Goal: Task Accomplishment & Management: Complete application form

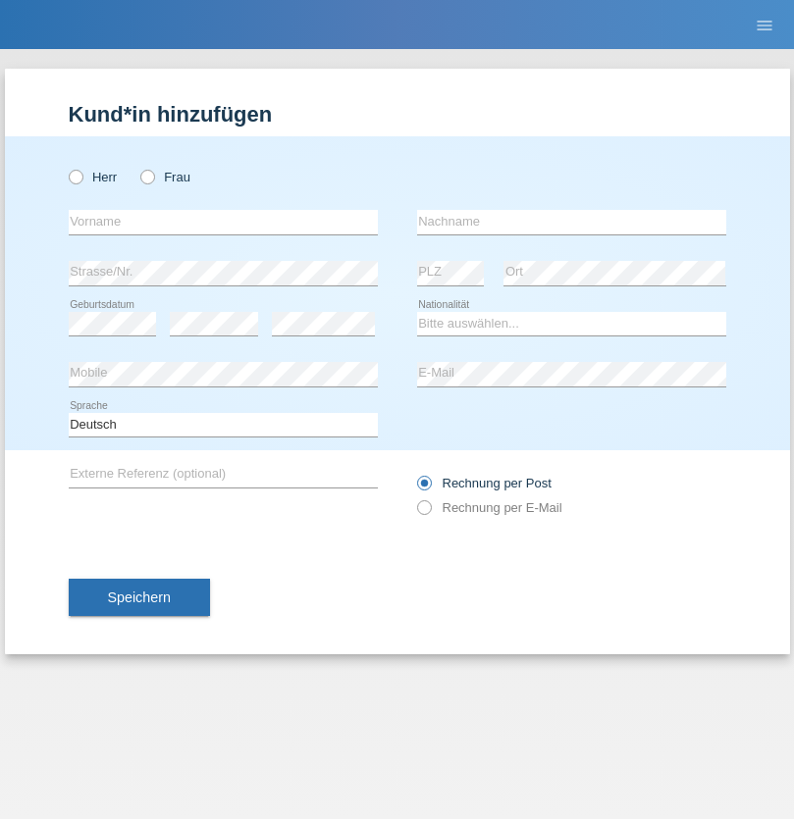
radio input "true"
click at [223, 222] on input "text" at bounding box center [223, 222] width 309 height 25
type input "Lirim"
click at [571, 222] on input "text" at bounding box center [571, 222] width 309 height 25
type input "Sabani"
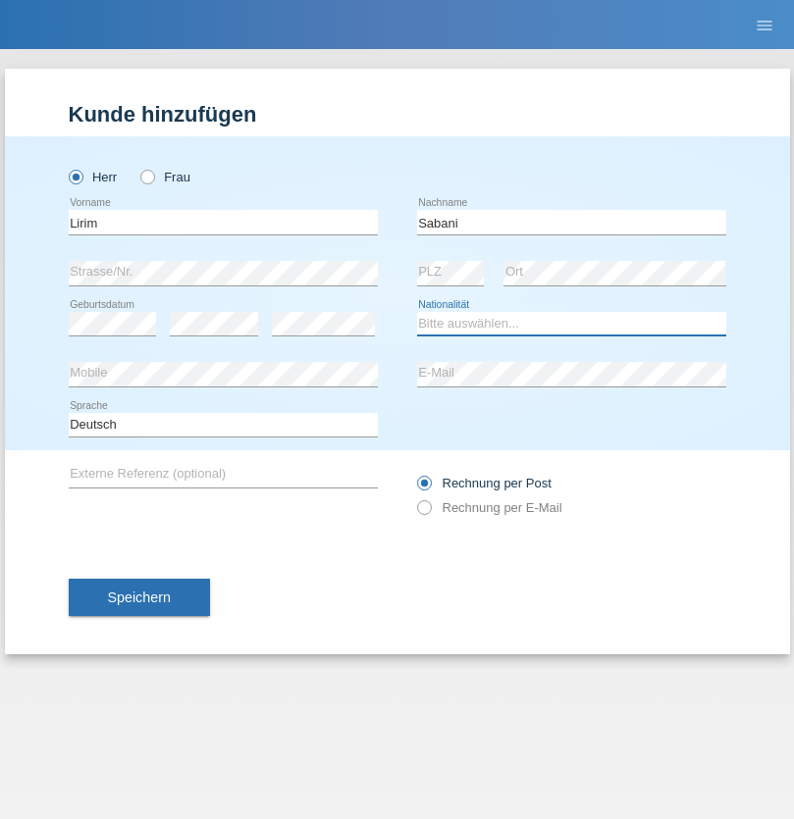
select select "CH"
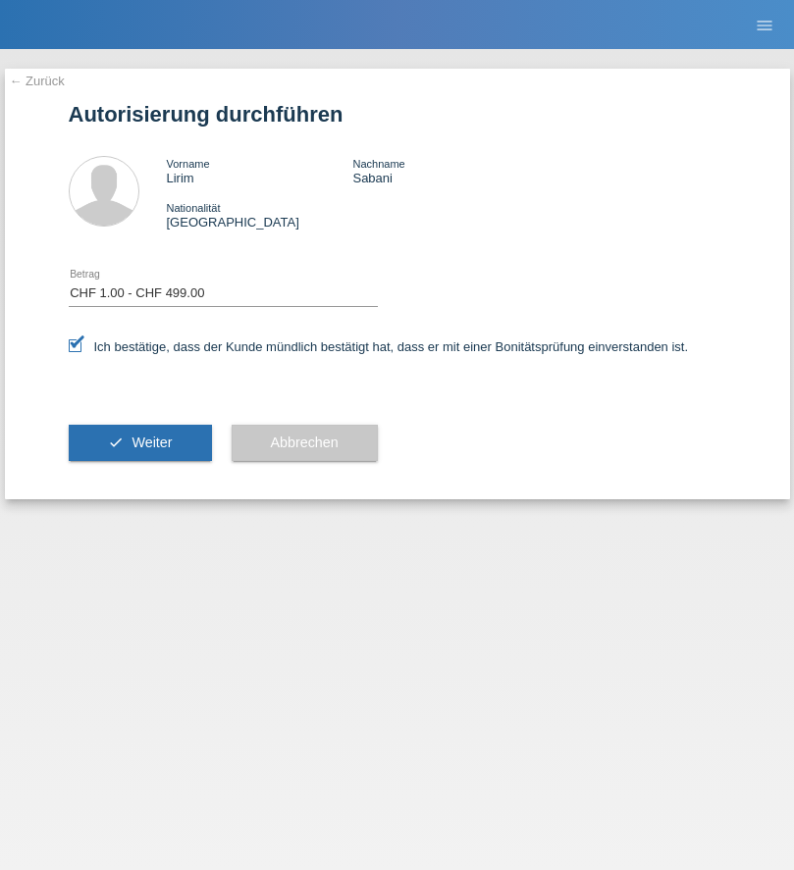
select select "1"
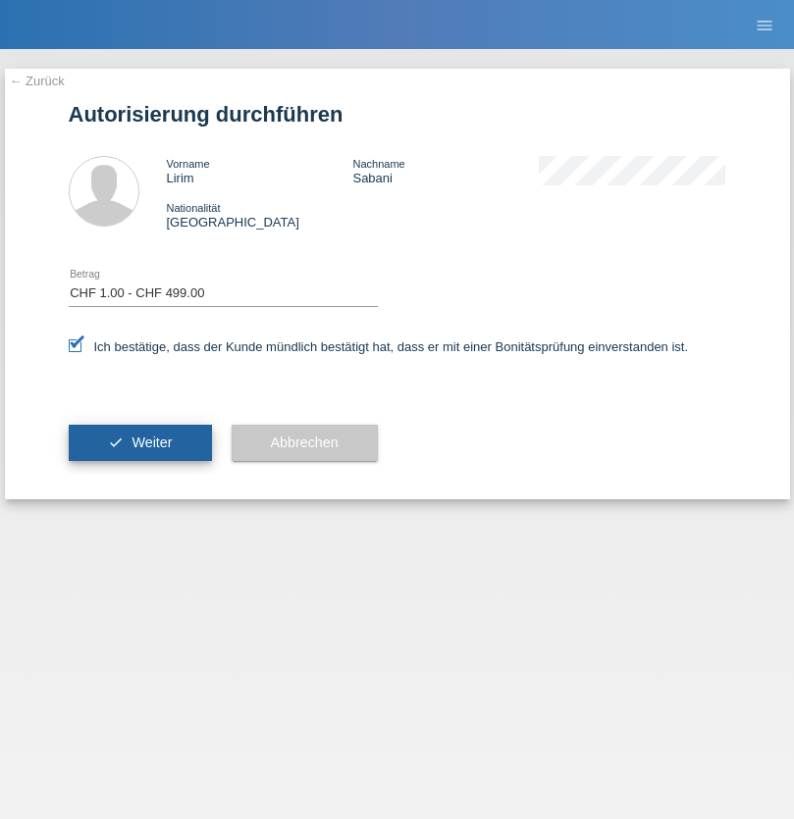
click at [139, 442] on span "Weiter" at bounding box center [151, 443] width 40 height 16
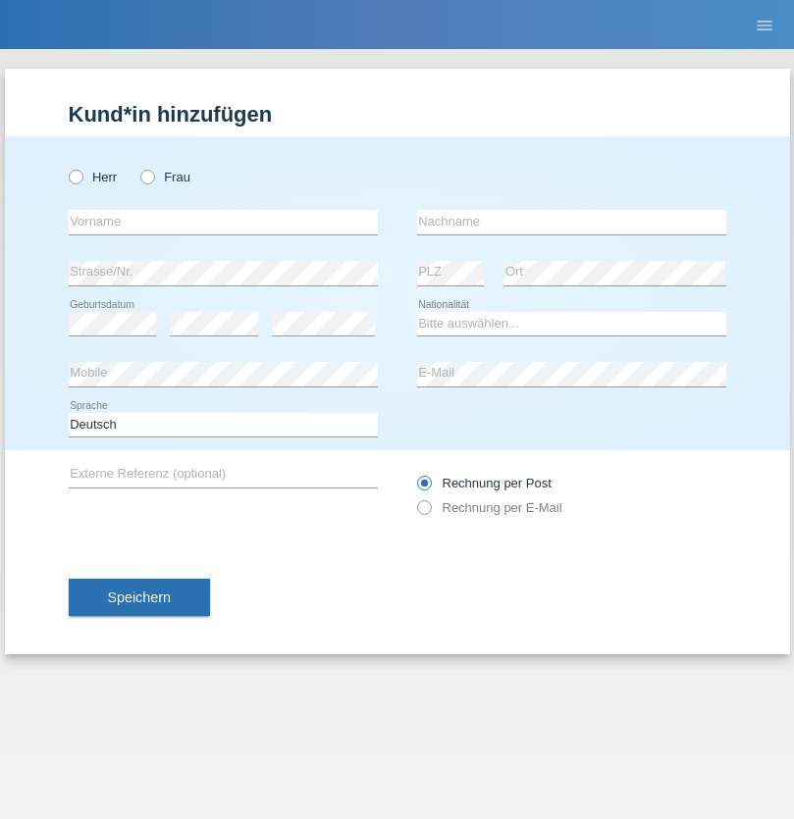
radio input "true"
click at [223, 222] on input "text" at bounding box center [223, 222] width 309 height 25
type input "Carla"
click at [571, 222] on input "text" at bounding box center [571, 222] width 309 height 25
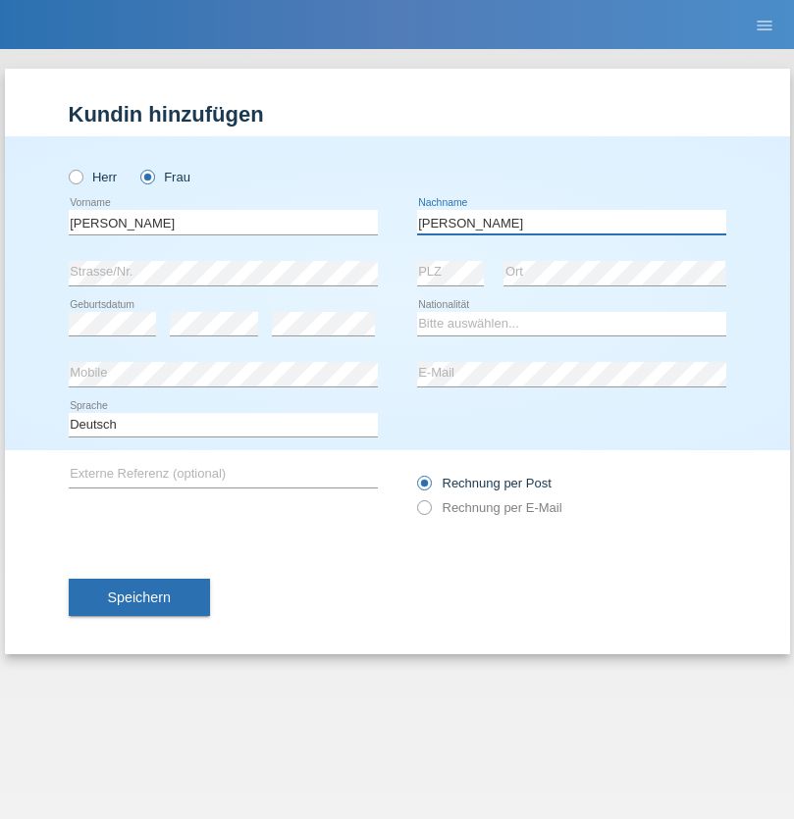
type input "De Almeida"
select select "CH"
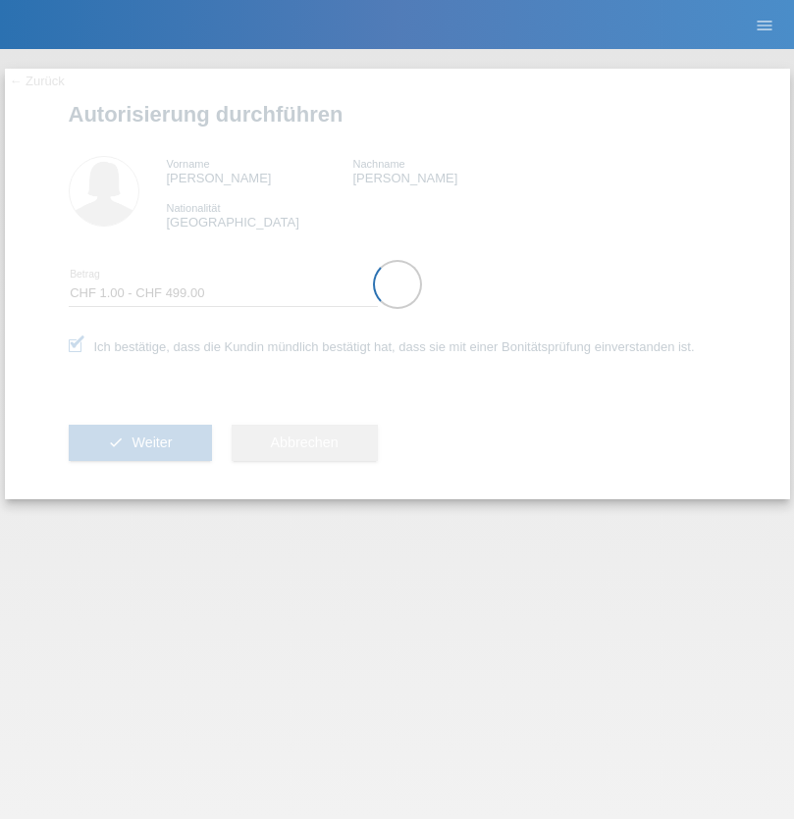
select select "1"
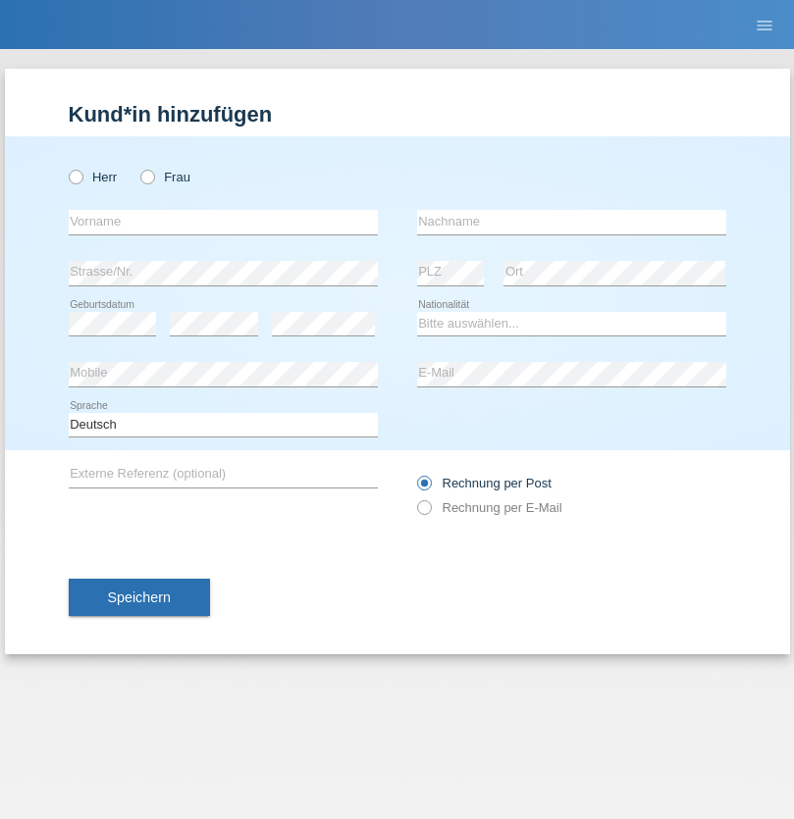
radio input "true"
click at [223, 222] on input "text" at bounding box center [223, 222] width 309 height 25
type input "Francesco"
click at [571, 222] on input "text" at bounding box center [571, 222] width 309 height 25
type input "Tudisco"
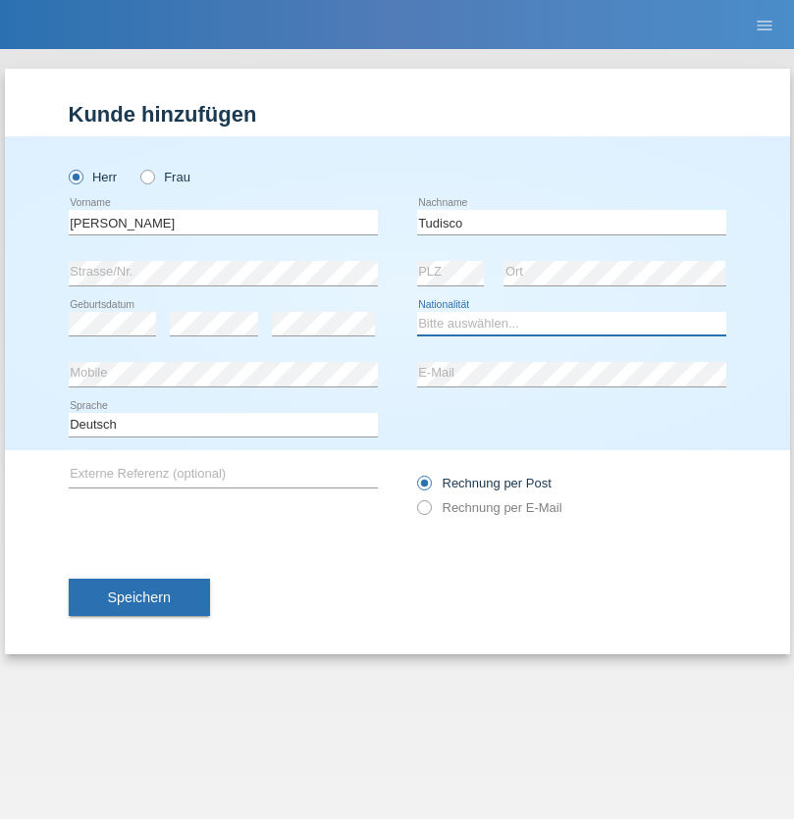
select select "IT"
select select "C"
select select "31"
select select "01"
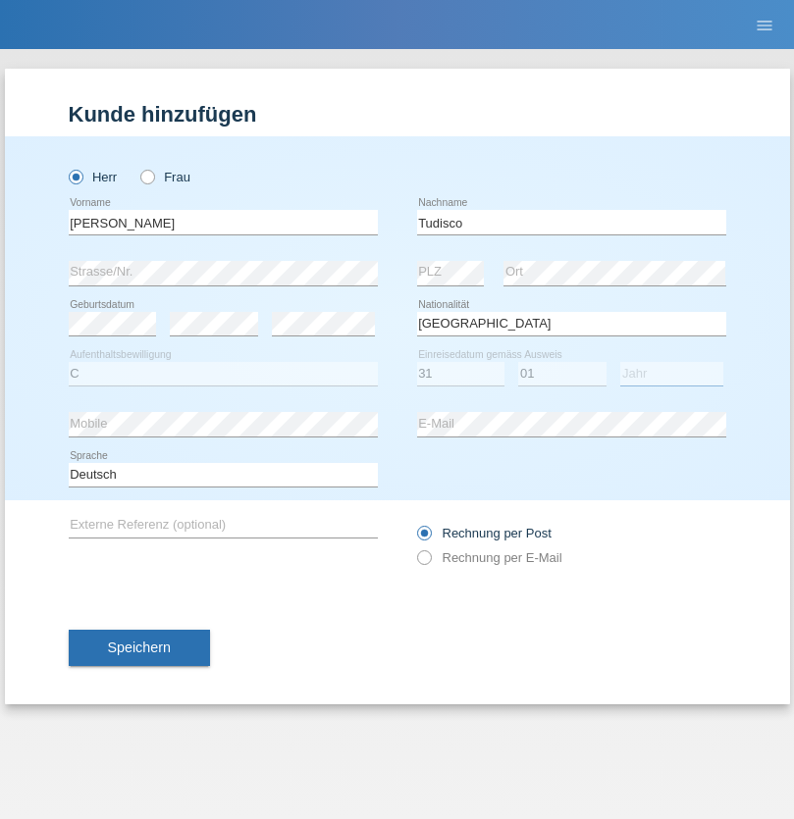
select select "2021"
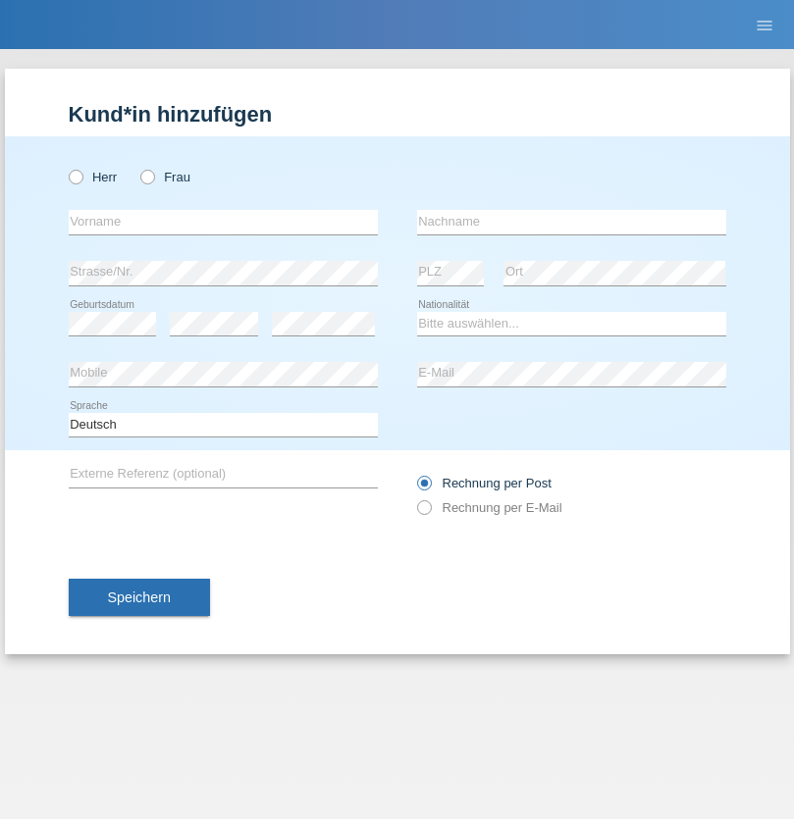
radio input "true"
click at [223, 222] on input "text" at bounding box center [223, 222] width 309 height 25
type input "[PERSON_NAME]"
click at [571, 222] on input "text" at bounding box center [571, 222] width 309 height 25
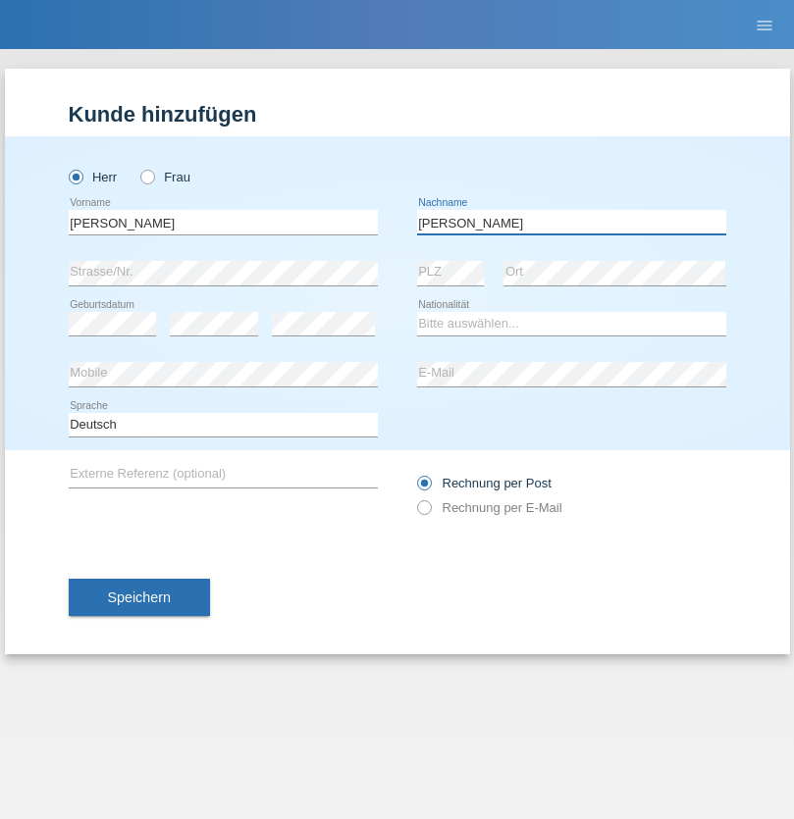
type input "[PERSON_NAME]"
select select "BG"
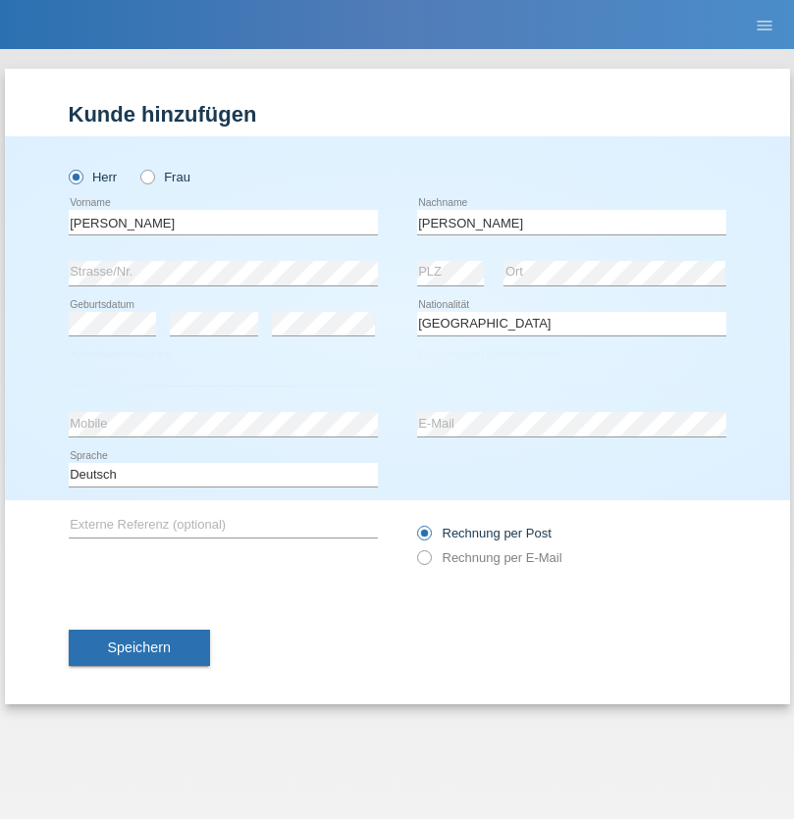
select select "C"
select select "21"
select select "10"
select select "2021"
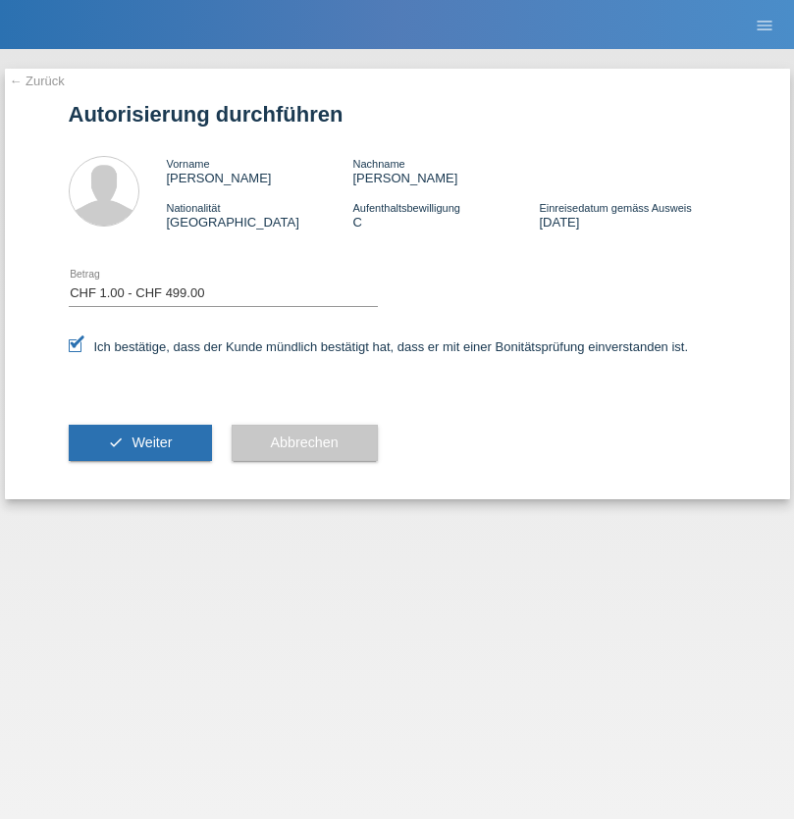
select select "1"
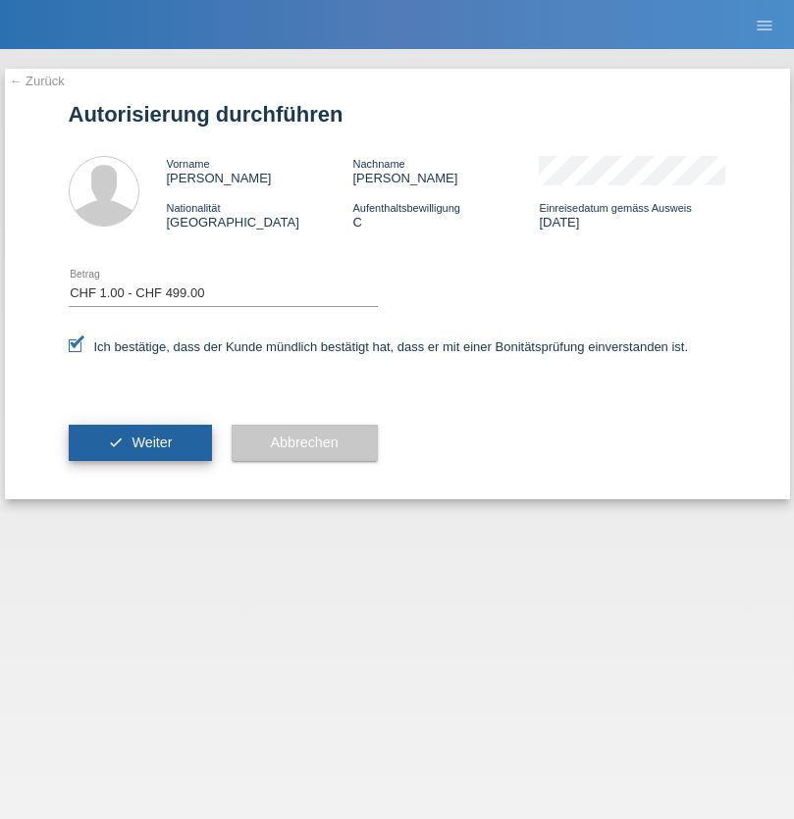
click at [139, 442] on span "Weiter" at bounding box center [151, 443] width 40 height 16
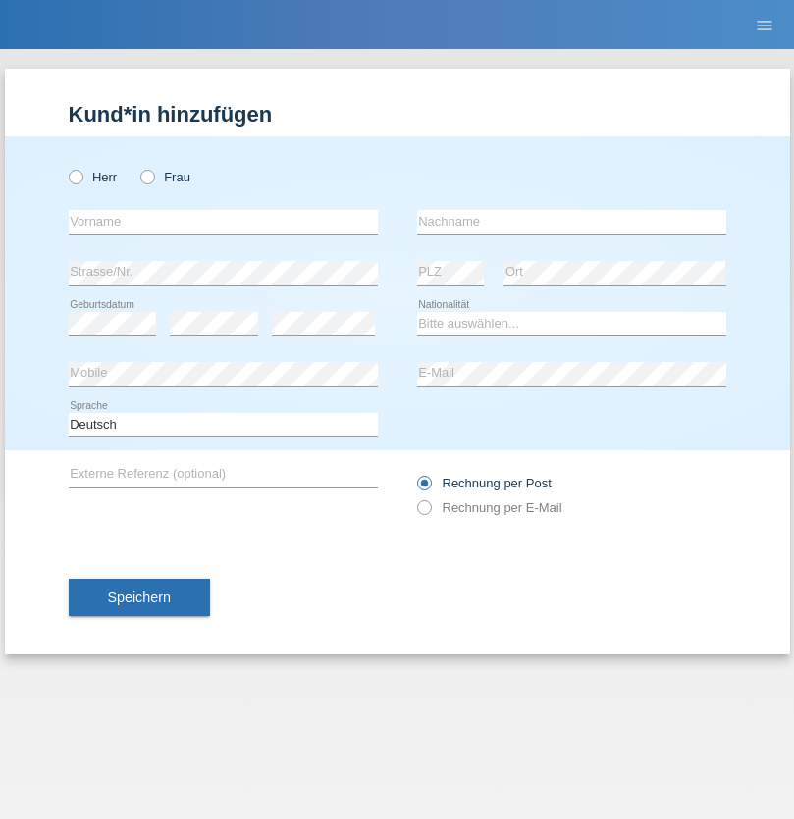
radio input "true"
click at [223, 222] on input "text" at bounding box center [223, 222] width 309 height 25
type input "[PERSON_NAME]"
click at [571, 222] on input "text" at bounding box center [571, 222] width 309 height 25
type input "Gojanaj"
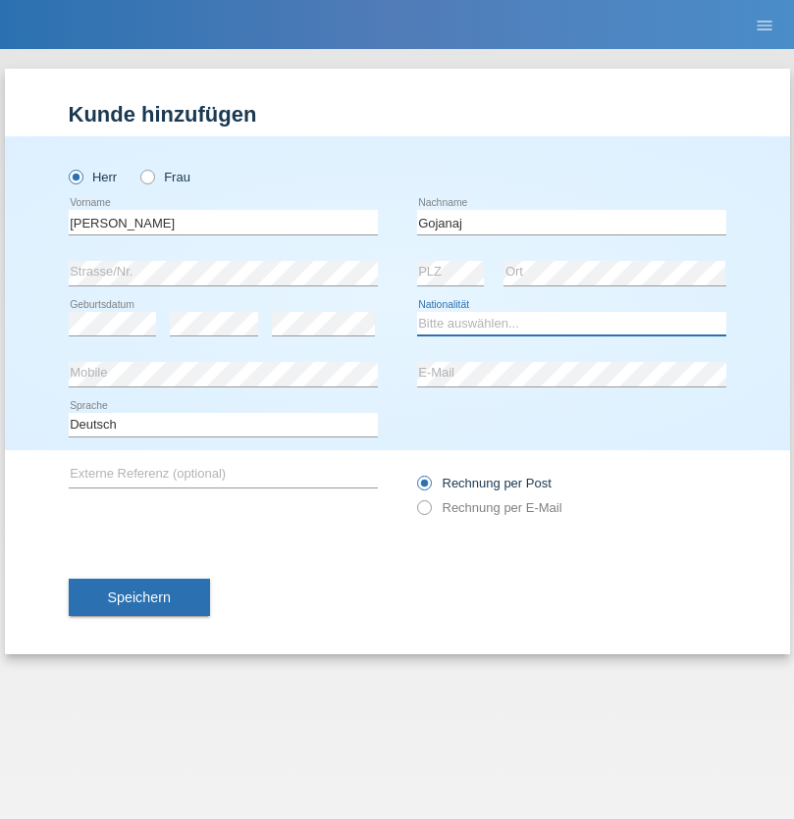
select select "CH"
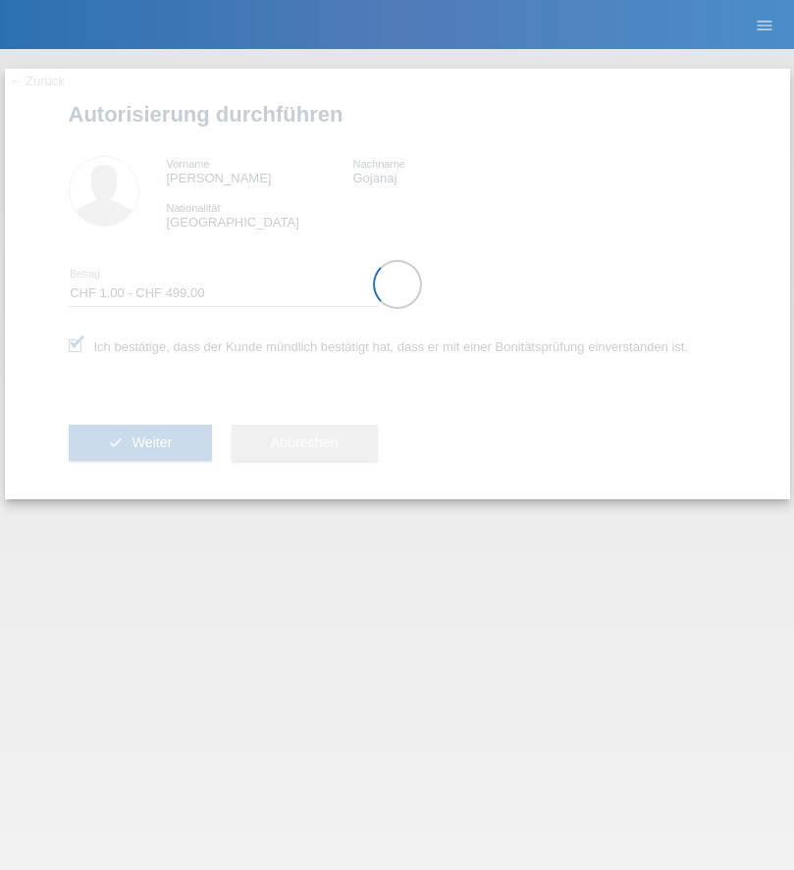
select select "1"
